Goal: Information Seeking & Learning: Learn about a topic

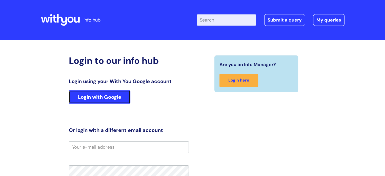
click at [82, 95] on link "Login with Google" at bounding box center [100, 96] width 62 height 13
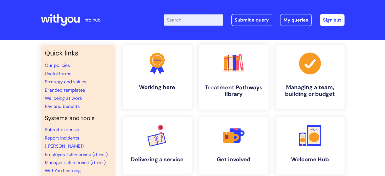
click at [224, 80] on link ".cls-1{fill:#f89b22;}.cls-1,.cls-2,.cls-3,.cls-4,.cls-5,.cls-6,.cls-7{stroke-wi…" at bounding box center [234, 77] width 70 height 65
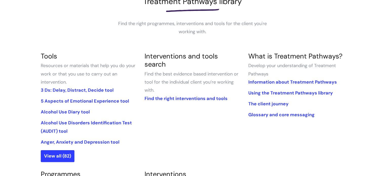
scroll to position [107, 0]
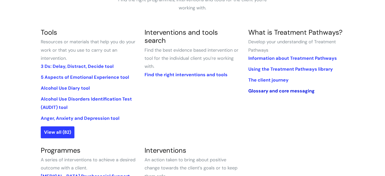
click at [258, 92] on link "Glossary and core messaging" at bounding box center [281, 91] width 66 height 6
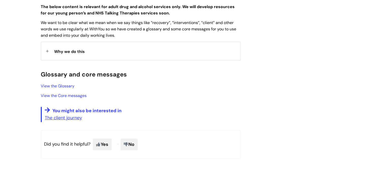
scroll to position [133, 0]
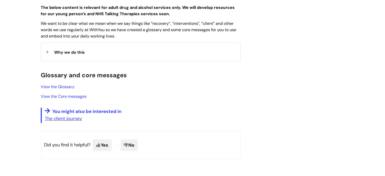
click at [57, 51] on span "Why we do this" at bounding box center [69, 52] width 31 height 5
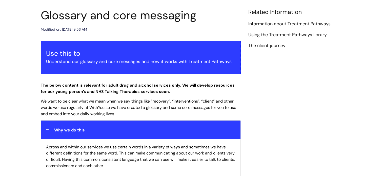
scroll to position [0, 0]
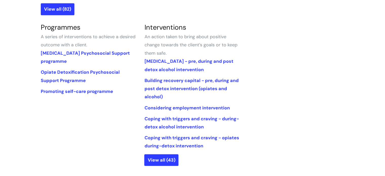
scroll to position [227, 0]
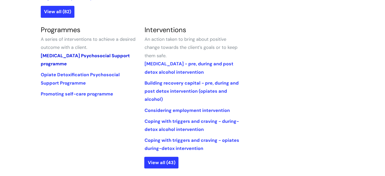
click at [60, 57] on link "[MEDICAL_DATA] Psychosocial Support programme" at bounding box center [85, 60] width 89 height 14
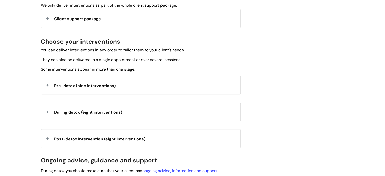
scroll to position [157, 0]
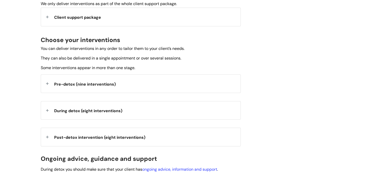
click at [72, 84] on span "Pre-detox (nine interventions)" at bounding box center [85, 84] width 62 height 5
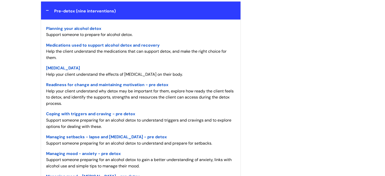
scroll to position [230, 0]
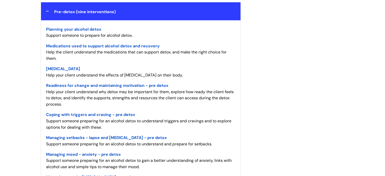
click at [384, 65] on div "Info Hub Categories Treatment Pathways library Programmes Alcohol Detoxificatio…" at bounding box center [192, 118] width 385 height 616
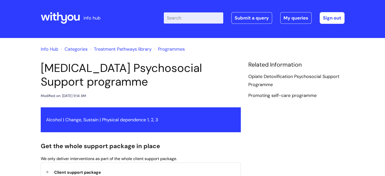
scroll to position [0, 0]
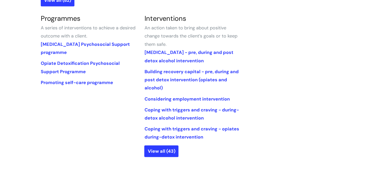
scroll to position [240, 0]
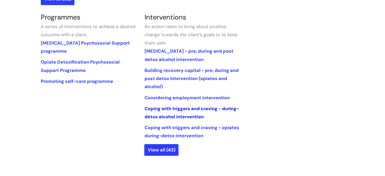
click at [157, 110] on link "Coping with triggers and craving - during-detox alcohol intervention" at bounding box center [191, 113] width 95 height 14
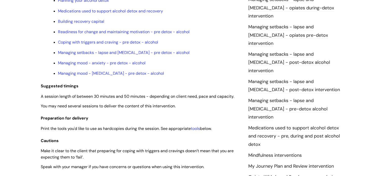
scroll to position [461, 0]
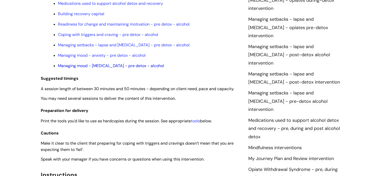
click at [85, 68] on link "Managing mood - [MEDICAL_DATA] - pre detox - alcohol" at bounding box center [111, 65] width 106 height 5
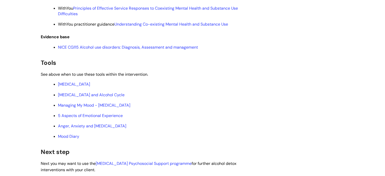
scroll to position [1941, 0]
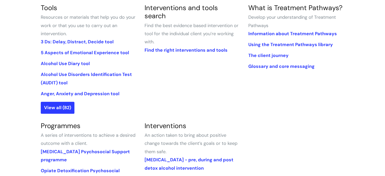
scroll to position [129, 0]
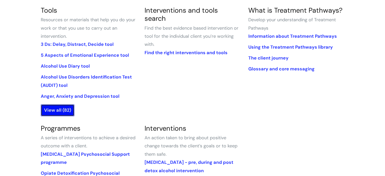
click at [45, 113] on link "View all (82)" at bounding box center [58, 110] width 34 height 12
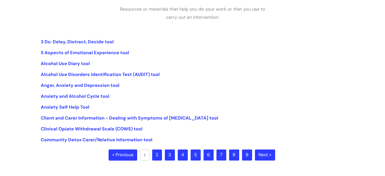
scroll to position [98, 0]
click at [160, 152] on link "2" at bounding box center [157, 154] width 10 height 11
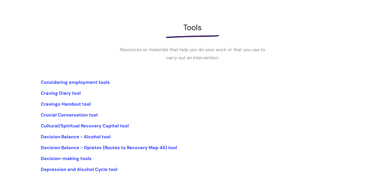
scroll to position [89, 0]
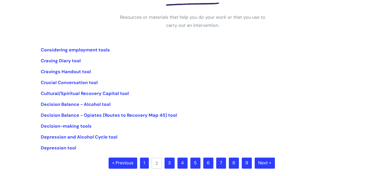
click at [168, 164] on link "3" at bounding box center [170, 163] width 10 height 11
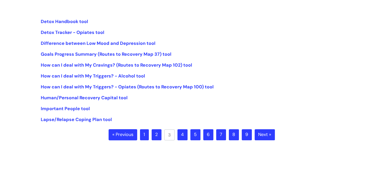
scroll to position [120, 0]
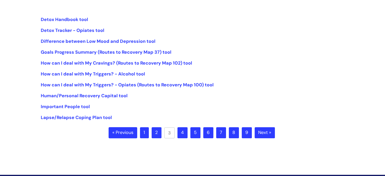
click at [183, 134] on link "4" at bounding box center [183, 132] width 10 height 11
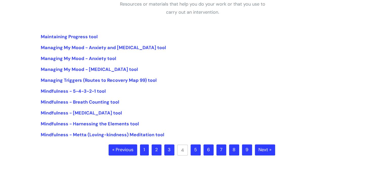
scroll to position [103, 0]
click at [197, 148] on link "5" at bounding box center [196, 149] width 10 height 11
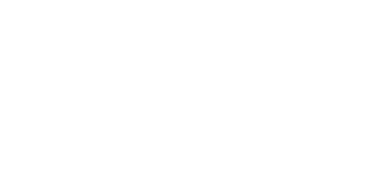
scroll to position [102, 0]
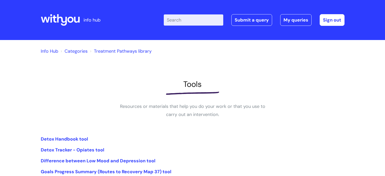
scroll to position [120, 0]
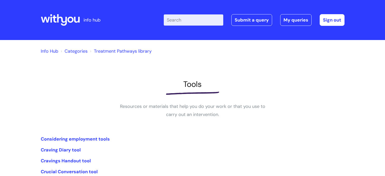
scroll to position [89, 0]
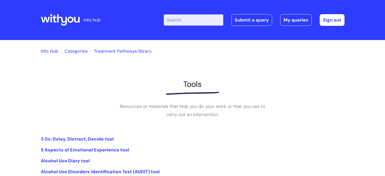
scroll to position [98, 0]
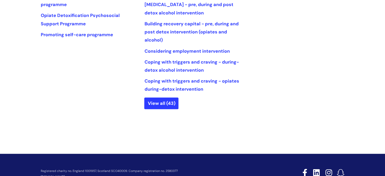
scroll to position [290, 0]
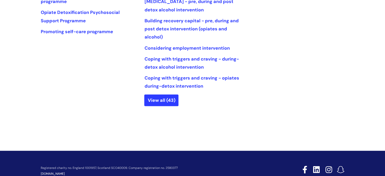
drag, startPoint x: 386, startPoint y: 127, endPoint x: 303, endPoint y: 35, distance: 123.8
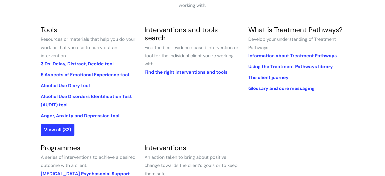
scroll to position [86, 0]
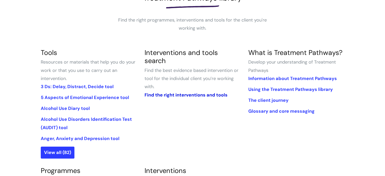
click at [169, 92] on link "Find the right interventions and tools" at bounding box center [185, 95] width 83 height 6
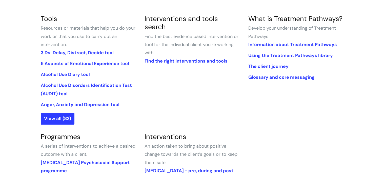
scroll to position [122, 0]
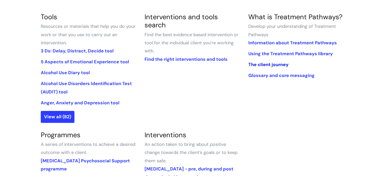
click at [264, 65] on link "The client journey" at bounding box center [268, 65] width 40 height 6
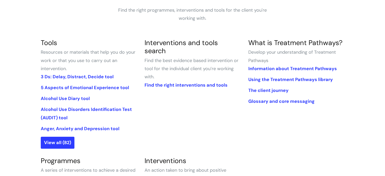
scroll to position [96, 0]
click at [52, 141] on link "View all (82)" at bounding box center [58, 143] width 34 height 12
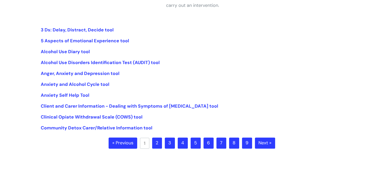
scroll to position [104, 0]
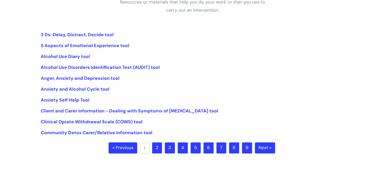
click at [195, 150] on link "5" at bounding box center [196, 147] width 10 height 11
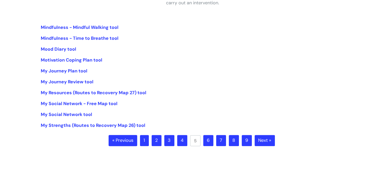
scroll to position [112, 0]
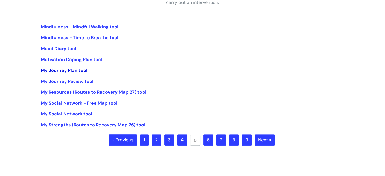
click at [61, 69] on link "My Journey Plan tool" at bounding box center [64, 70] width 47 height 6
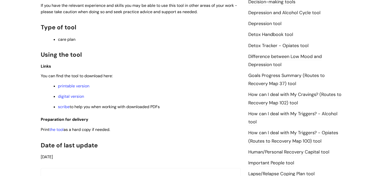
scroll to position [297, 0]
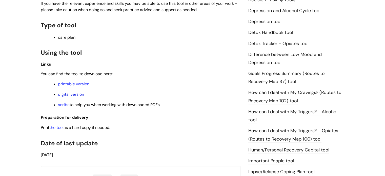
click at [72, 95] on link "digital version" at bounding box center [71, 94] width 26 height 5
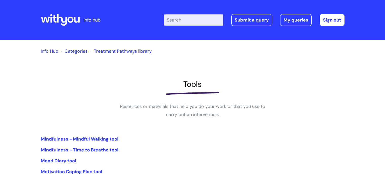
scroll to position [111, 0]
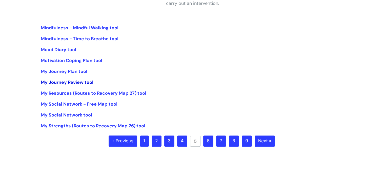
click at [63, 83] on link "My Journey Review tool" at bounding box center [67, 82] width 53 height 6
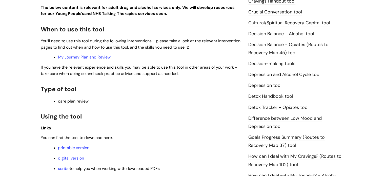
scroll to position [244, 0]
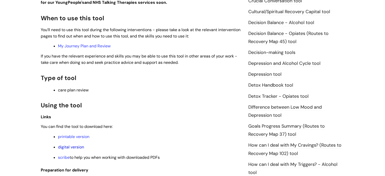
click at [77, 148] on link "digital version" at bounding box center [71, 146] width 26 height 5
